Goal: Task Accomplishment & Management: Manage account settings

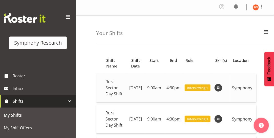
click at [208, 88] on span "Interviewing 1" at bounding box center [197, 87] width 21 height 5
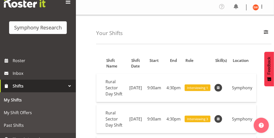
scroll to position [24, 0]
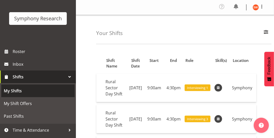
click at [8, 89] on span "My Shifts" at bounding box center [38, 91] width 68 height 8
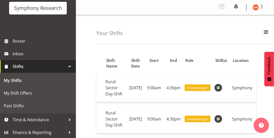
scroll to position [36, 0]
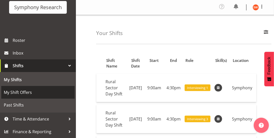
click at [27, 95] on span "My Shift Offers" at bounding box center [38, 92] width 68 height 8
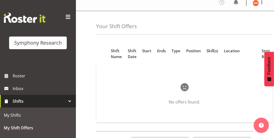
drag, startPoint x: 103, startPoint y: 134, endPoint x: 202, endPoint y: 137, distance: 99.4
click at [193, 136] on div "Position Shift Name Shift Date Start Ends Type Position Skill(s) Location Sent …" at bounding box center [185, 139] width 178 height 202
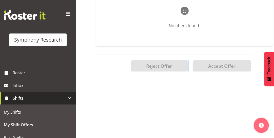
scroll to position [0, 0]
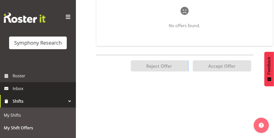
click at [14, 90] on span "Inbox" at bounding box center [43, 88] width 61 height 8
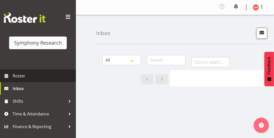
click at [15, 76] on span "Roster" at bounding box center [43, 76] width 61 height 8
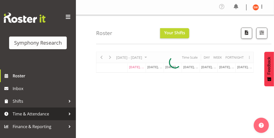
click at [29, 114] on span "Time & Attendance" at bounding box center [39, 114] width 53 height 8
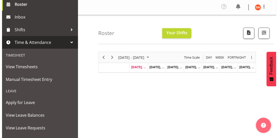
scroll to position [73, 0]
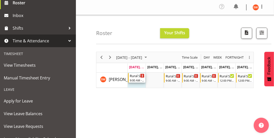
click at [140, 76] on div "Timeline Week of September 1, 2025" at bounding box center [142, 76] width 4 height 4
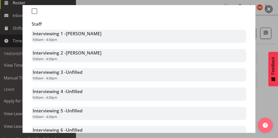
scroll to position [169, 0]
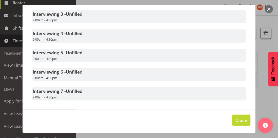
click at [238, 120] on span "Close" at bounding box center [241, 120] width 12 height 7
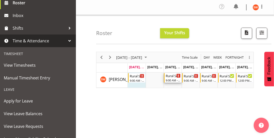
click at [177, 75] on div "Timeline Week of September 1, 2025" at bounding box center [179, 76] width 4 height 4
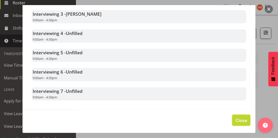
click at [242, 115] on button "Close" at bounding box center [241, 119] width 18 height 11
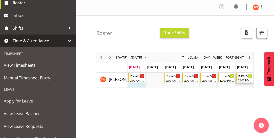
click at [242, 77] on div "Rural Sector Weekends" at bounding box center [245, 75] width 15 height 5
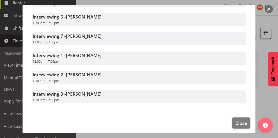
scroll to position [227, 0]
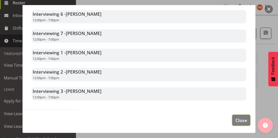
drag, startPoint x: 235, startPoint y: 120, endPoint x: 261, endPoint y: 116, distance: 26.6
click at [264, 121] on body "Symphony Research Roster Inbox Shifts Time & Attendance Timesheet View Timeshee…" at bounding box center [139, 69] width 278 height 138
click at [241, 120] on span "Close" at bounding box center [241, 120] width 12 height 7
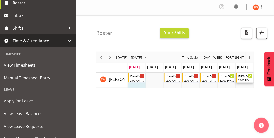
click at [249, 75] on icon "Timeline Week of September 1, 2025" at bounding box center [250, 75] width 3 height 3
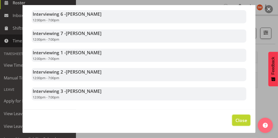
click at [241, 120] on span "Close" at bounding box center [241, 120] width 12 height 7
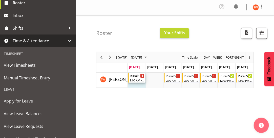
click at [142, 76] on icon "Timeline Week of September 1, 2025" at bounding box center [142, 75] width 1 height 3
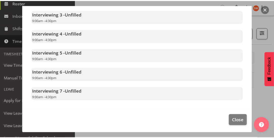
scroll to position [169, 0]
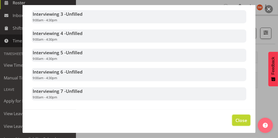
click at [239, 117] on span "Close" at bounding box center [241, 120] width 12 height 7
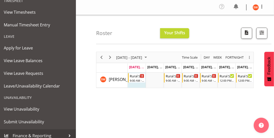
scroll to position [130, 0]
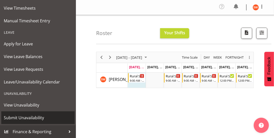
click at [70, 116] on link "Submit Unavailability" at bounding box center [37, 117] width 73 height 13
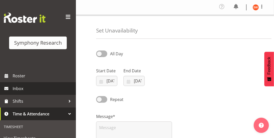
click at [22, 89] on span "Inbox" at bounding box center [43, 88] width 61 height 8
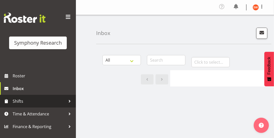
click at [20, 101] on span "Shifts" at bounding box center [39, 101] width 53 height 8
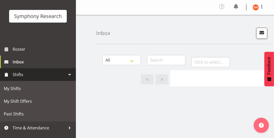
scroll to position [36, 0]
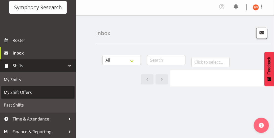
click at [24, 91] on span "My Shift Offers" at bounding box center [38, 92] width 68 height 8
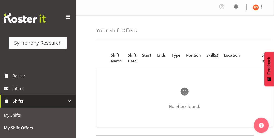
scroll to position [5, 0]
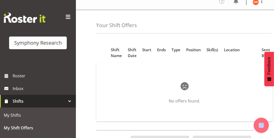
click at [194, 135] on div "Position Shift Name Shift Date Start Ends Type Position Skill(s) Location Sent …" at bounding box center [185, 138] width 178 height 202
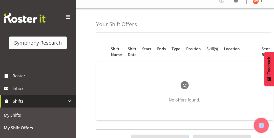
scroll to position [4, 0]
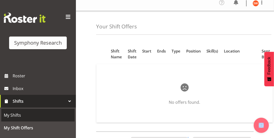
click at [22, 112] on span "My Shifts" at bounding box center [38, 115] width 68 height 8
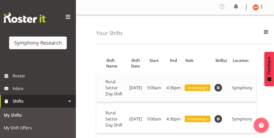
click at [221, 87] on span at bounding box center [218, 87] width 6 height 6
click at [208, 88] on span "Interviewing 1" at bounding box center [197, 87] width 21 height 5
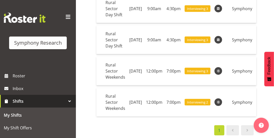
scroll to position [150, 0]
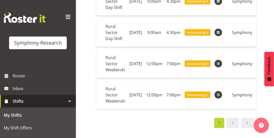
click at [248, 121] on span at bounding box center [247, 123] width 6 height 6
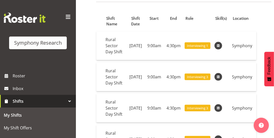
scroll to position [0, 0]
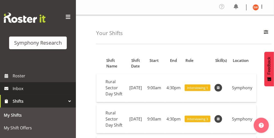
click at [13, 91] on span "Inbox" at bounding box center [43, 88] width 61 height 8
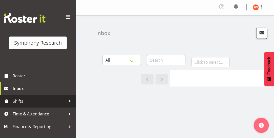
drag, startPoint x: 0, startPoint y: 0, endPoint x: 11, endPoint y: 103, distance: 103.5
click at [11, 103] on link "Shifts" at bounding box center [38, 101] width 76 height 13
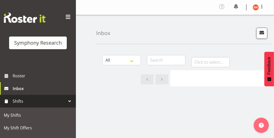
click at [64, 18] on span at bounding box center [68, 17] width 8 height 8
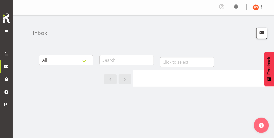
click at [3, 41] on div "Symphony Research" at bounding box center [6, 24] width 13 height 48
click at [85, 62] on select "All General Shift Offers Shift Swap Offers Leave Requests" at bounding box center [66, 60] width 54 height 10
click at [90, 61] on select "All General Shift Offers Shift Swap Offers Leave Requests" at bounding box center [66, 60] width 54 height 10
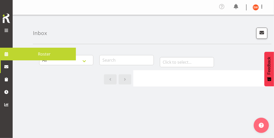
click at [9, 45] on div "Symphony Research" at bounding box center [6, 24] width 13 height 48
click at [25, 54] on span "Roster" at bounding box center [44, 54] width 58 height 8
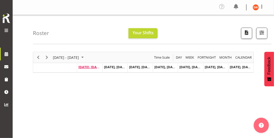
click at [95, 67] on span "[DATE], [DATE]" at bounding box center [89, 66] width 23 height 5
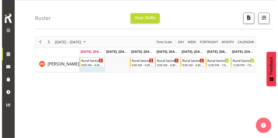
scroll to position [12, 0]
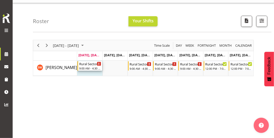
click at [95, 64] on div "Rural Sector Day Shift" at bounding box center [90, 63] width 22 height 5
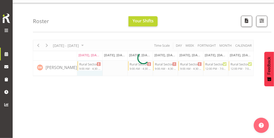
click at [95, 64] on div at bounding box center [143, 58] width 221 height 36
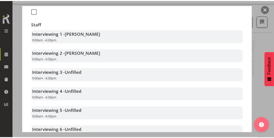
scroll to position [169, 0]
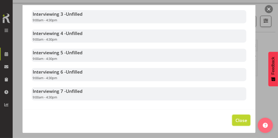
click at [238, 119] on span "Close" at bounding box center [241, 120] width 12 height 7
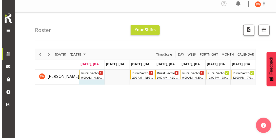
scroll to position [0, 0]
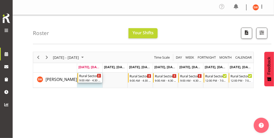
click at [91, 75] on div "Rural Sector Day Shift" at bounding box center [90, 75] width 22 height 5
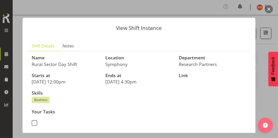
click at [173, 9] on div "View Shift Instance Shift Details Notes Name Rural Sector Day Shift Location Sy…" at bounding box center [138, 68] width 243 height 127
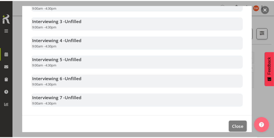
scroll to position [169, 0]
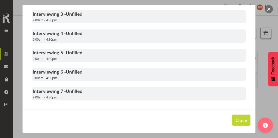
click at [244, 121] on button "Close" at bounding box center [241, 119] width 18 height 11
